Goal: Find specific page/section

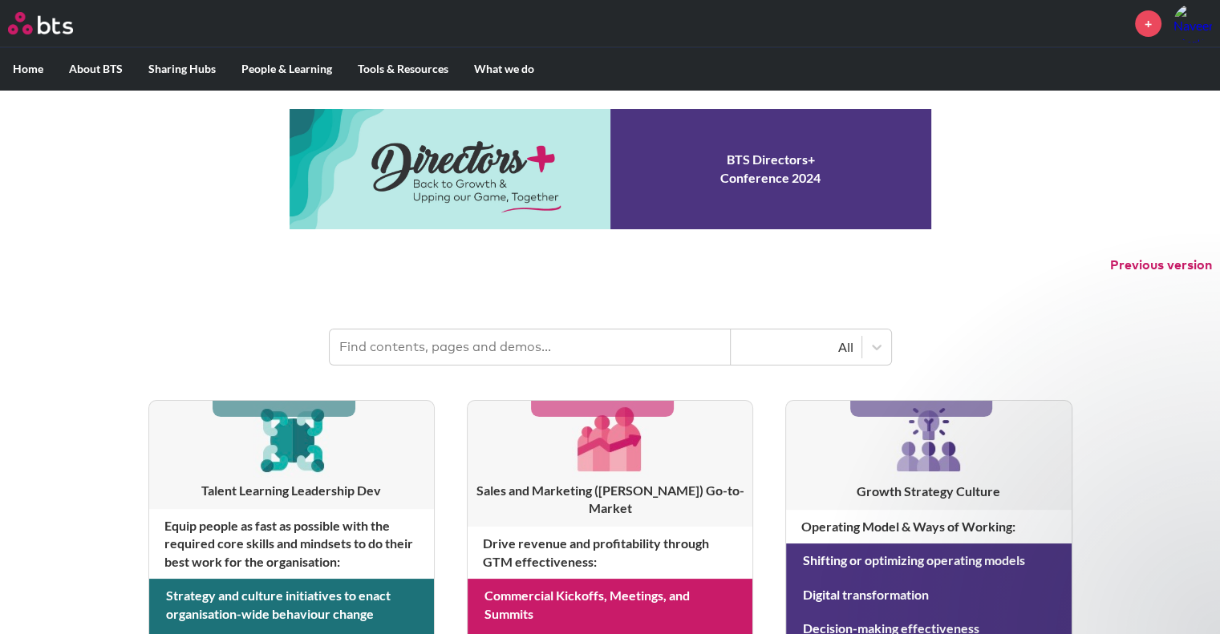
click at [450, 342] on input "text" at bounding box center [530, 347] width 401 height 35
type input "leader lab"
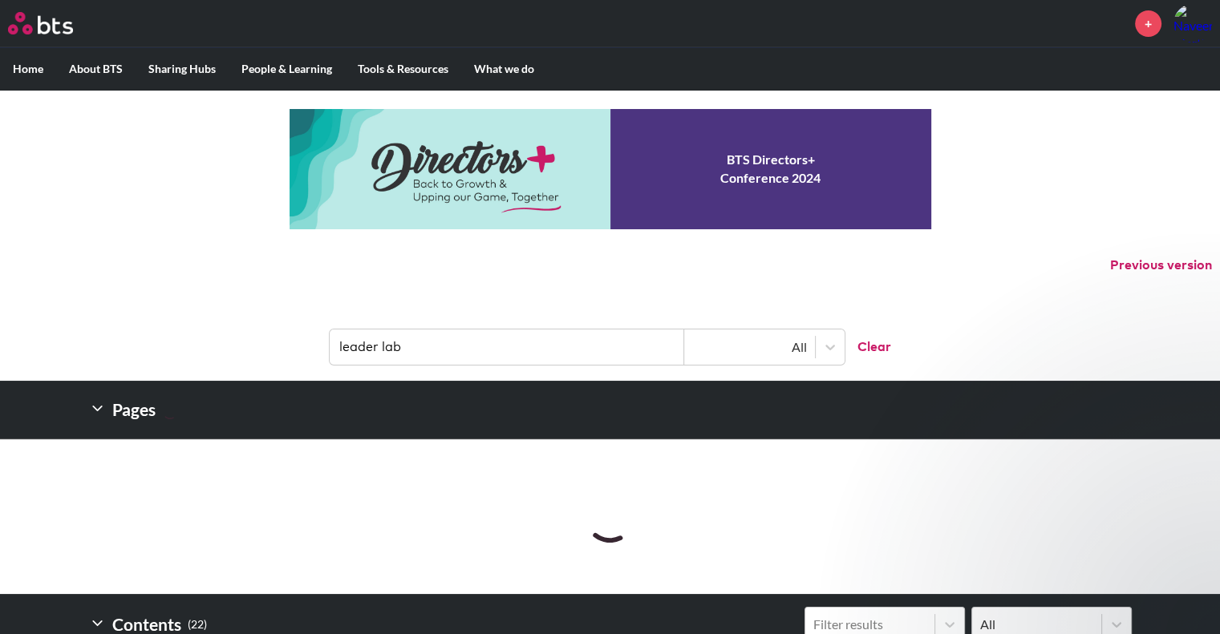
scroll to position [321, 0]
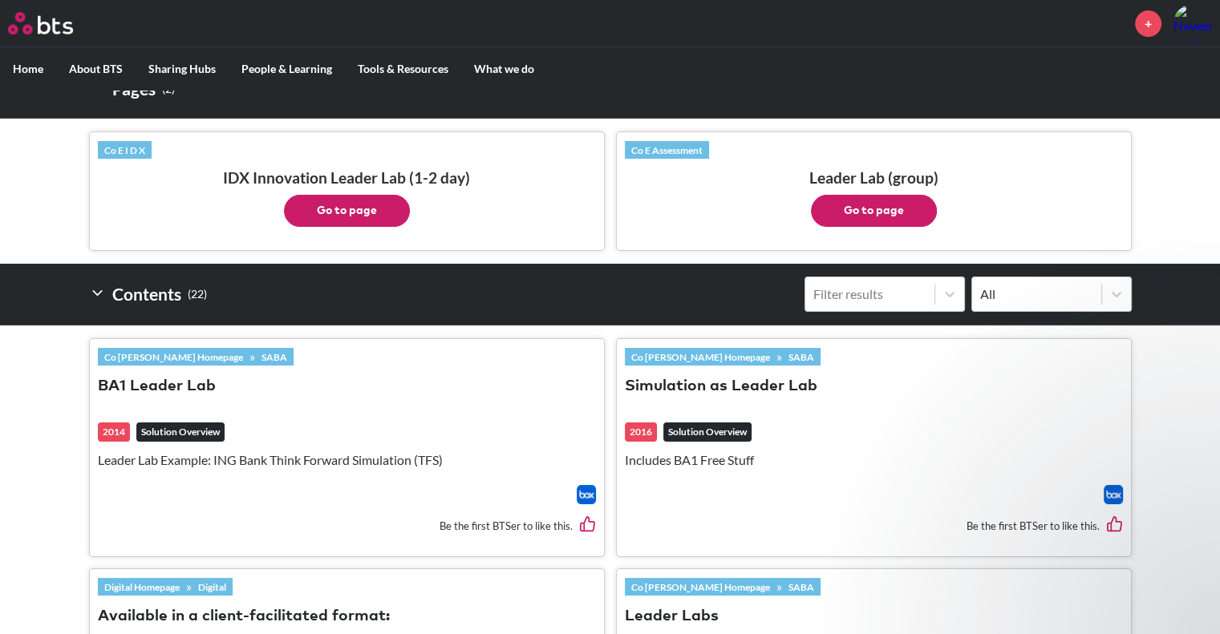
drag, startPoint x: 897, startPoint y: 204, endPoint x: 885, endPoint y: 216, distance: 16.5
click at [885, 216] on button "Go to page" at bounding box center [874, 211] width 126 height 32
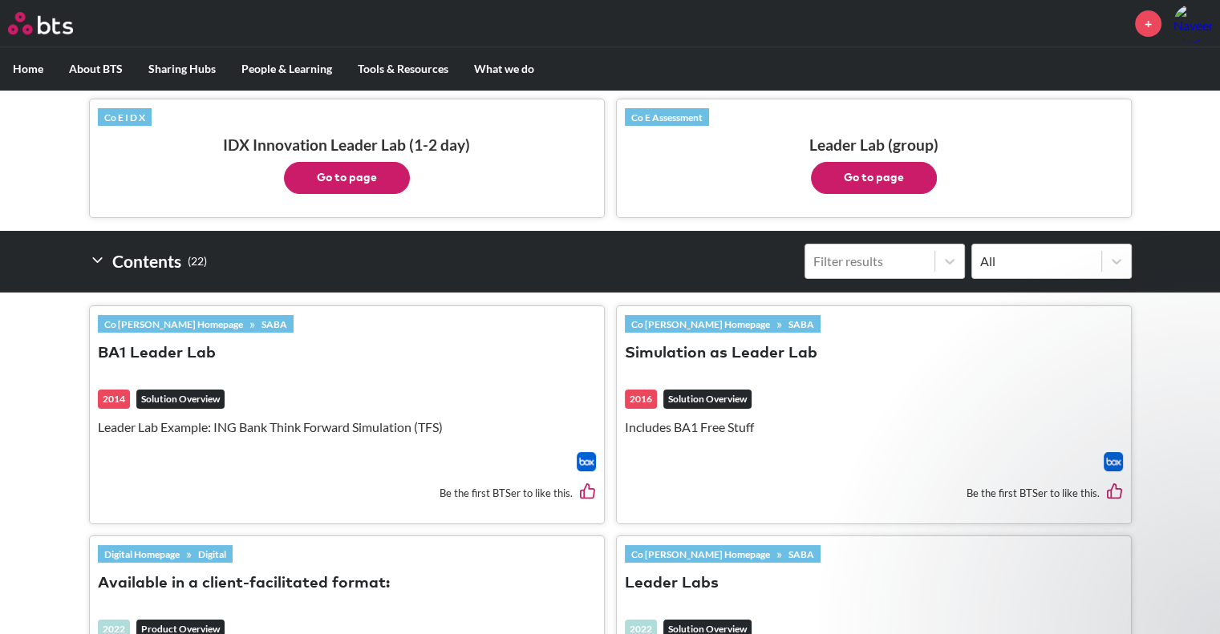
scroll to position [481, 0]
